Goal: Task Accomplishment & Management: Manage account settings

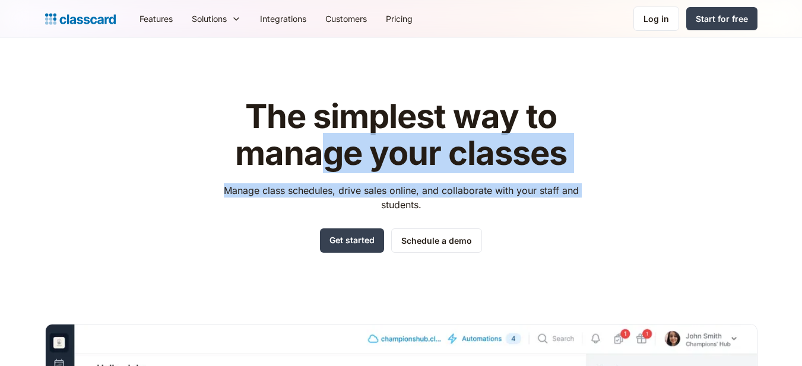
drag, startPoint x: 292, startPoint y: 224, endPoint x: 318, endPoint y: 177, distance: 53.9
click at [318, 177] on div "The simplest way to manage your classes Manage class schedules, drive sales onl…" at bounding box center [400, 176] width 377 height 154
click at [645, 24] on link "Log in" at bounding box center [656, 19] width 46 height 24
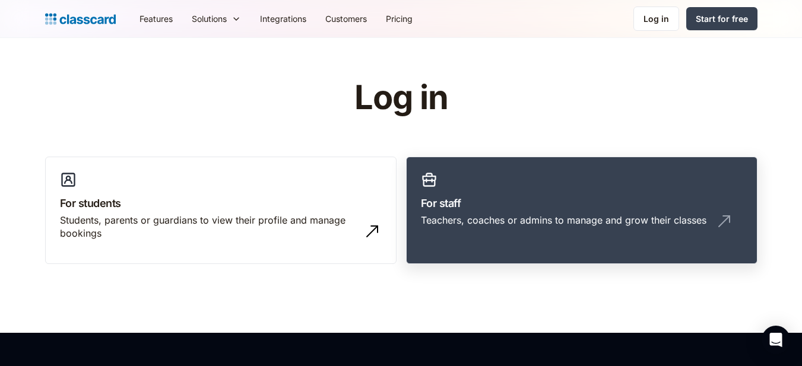
click at [665, 207] on h3 "For staff" at bounding box center [582, 203] width 322 height 16
